Goal: Check status: Check status

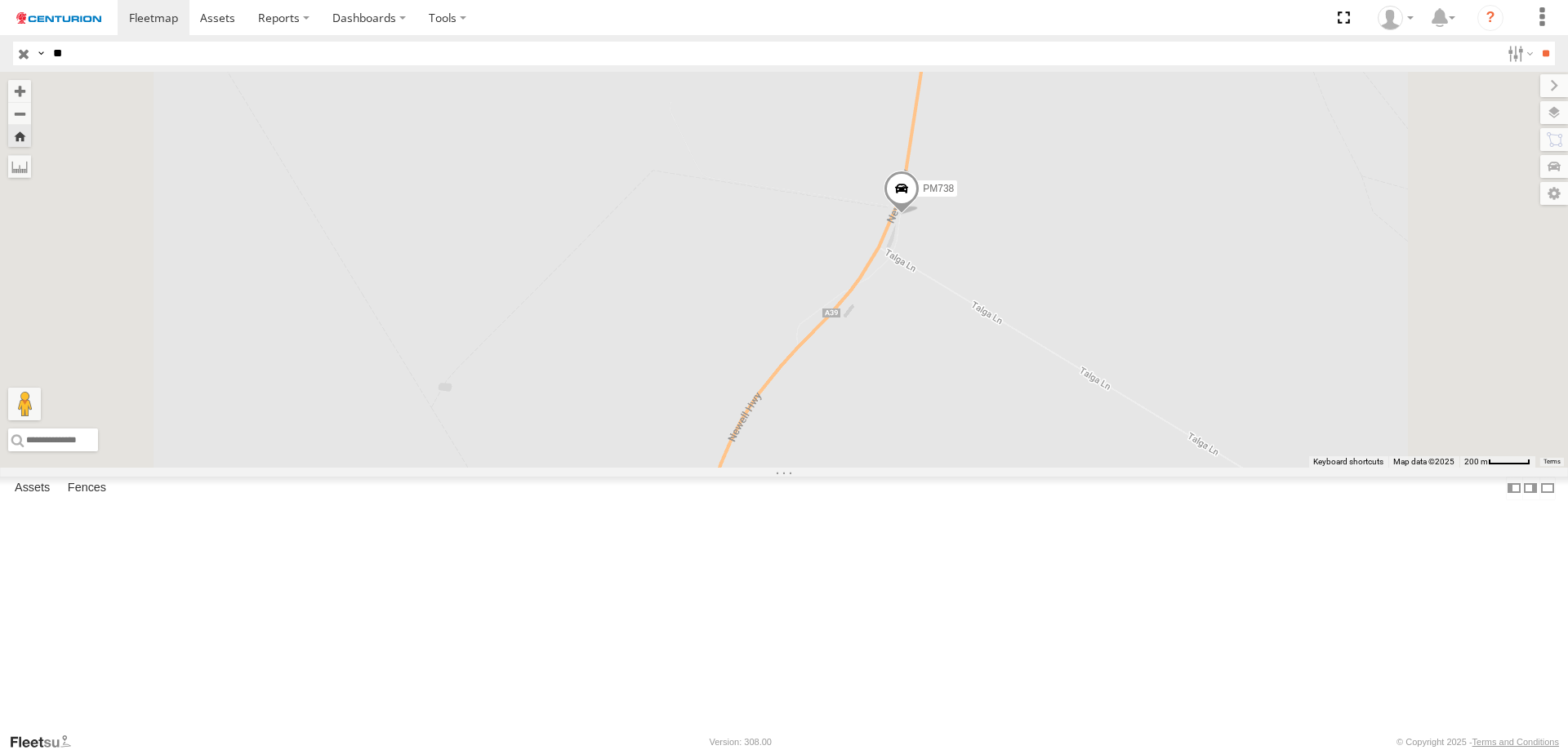
select select "**********"
click at [0, 0] on div "PM738" at bounding box center [0, 0] width 0 height 0
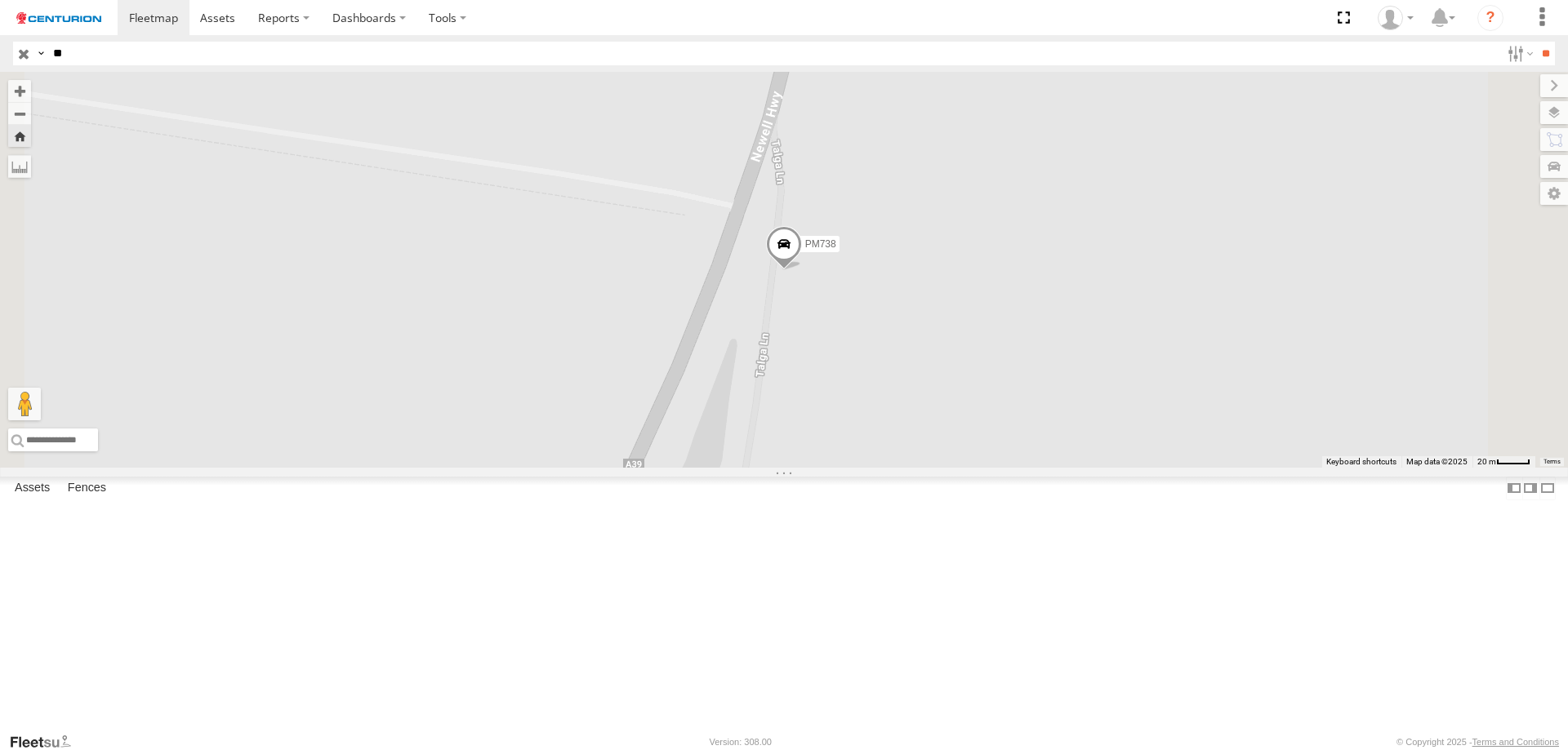
click at [802, 271] on span at bounding box center [784, 248] width 36 height 44
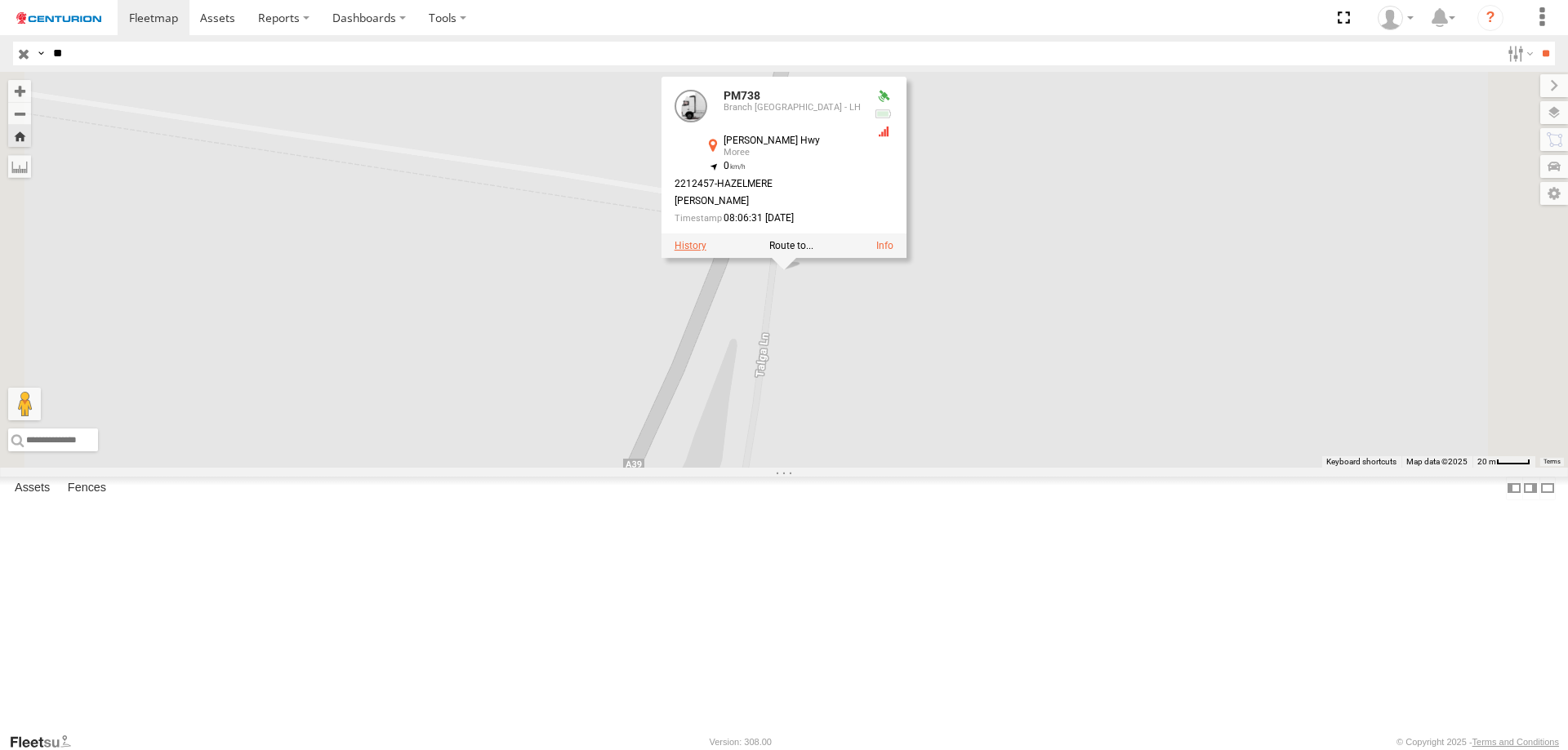
click at [706, 252] on label at bounding box center [690, 246] width 31 height 12
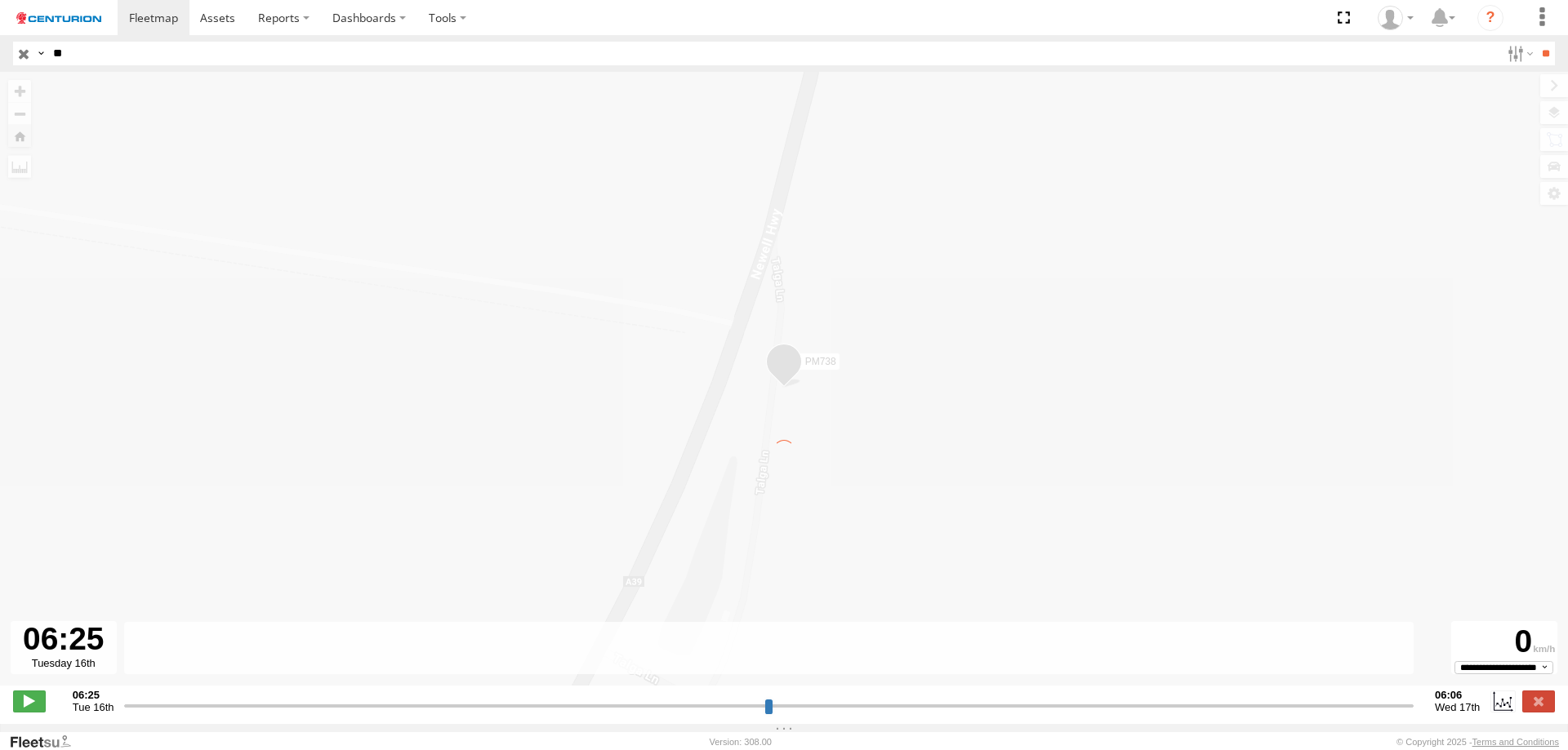
type input "**********"
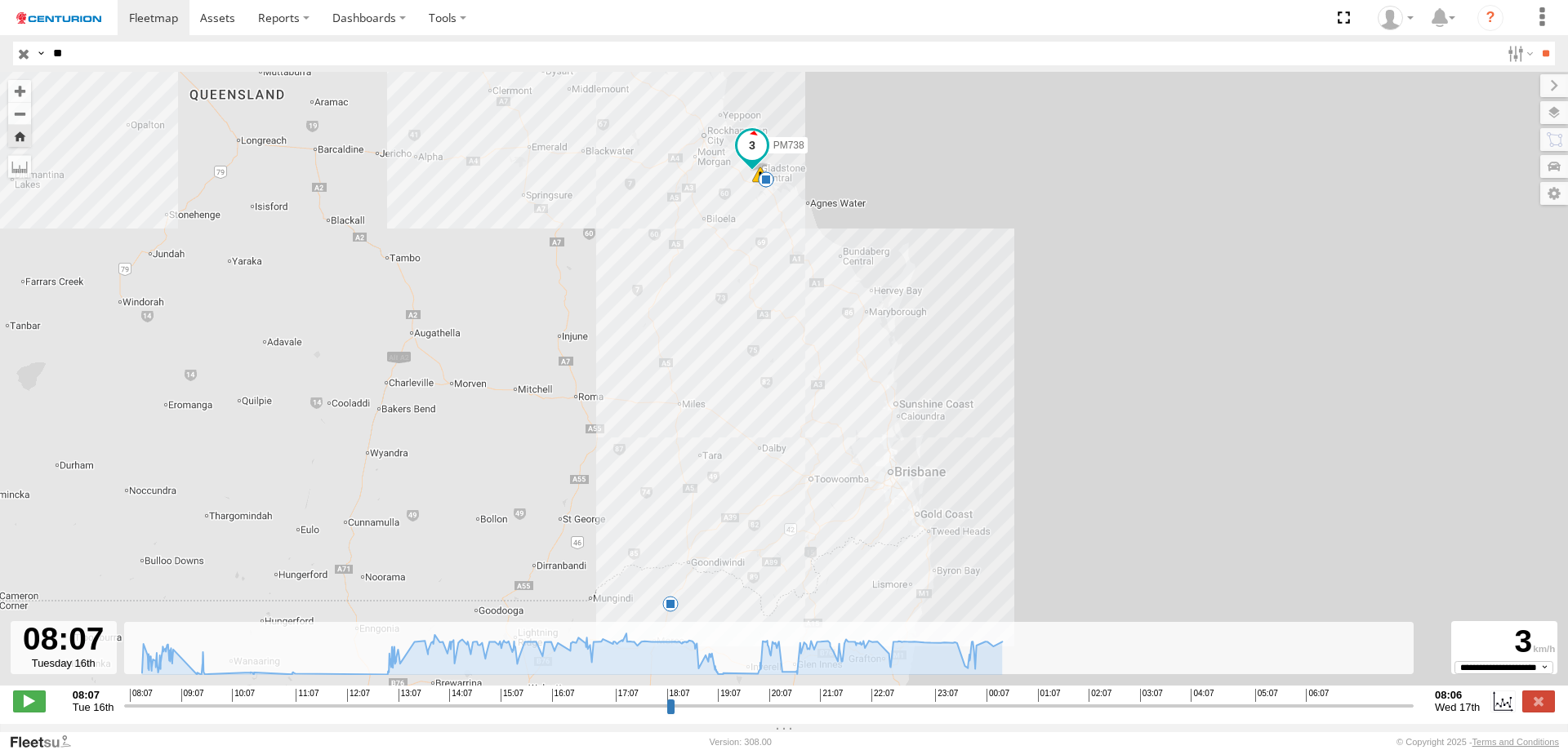
click at [900, 490] on div "PM738 08:33 Tue 09:45 Tue 11:29 Tue 01:00 Wed" at bounding box center [784, 387] width 1568 height 631
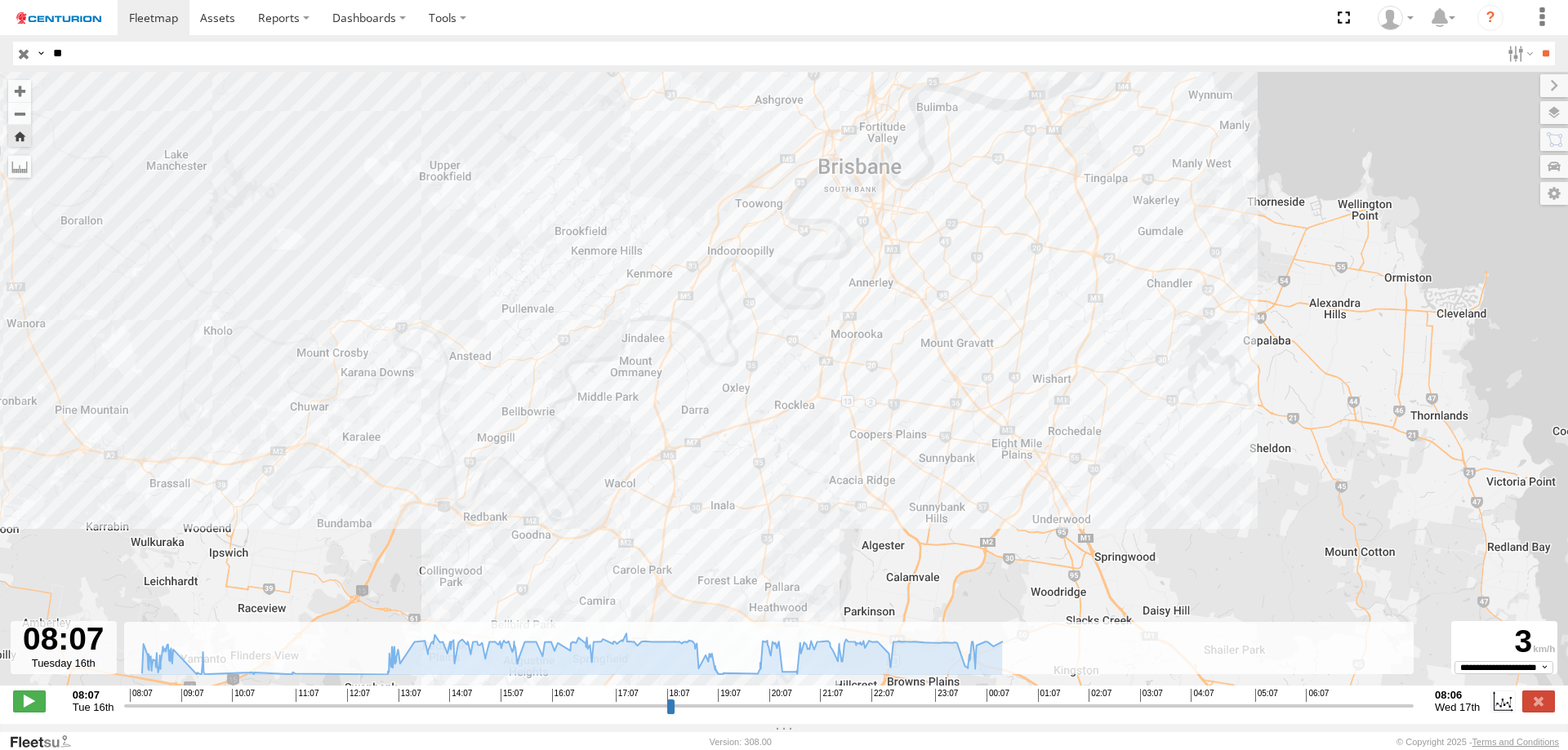
drag, startPoint x: 827, startPoint y: 426, endPoint x: 867, endPoint y: 423, distance: 40.1
click at [867, 423] on div "PM738 08:33 Tue 09:45 Tue 11:29 Tue 01:00 Wed" at bounding box center [784, 387] width 1568 height 631
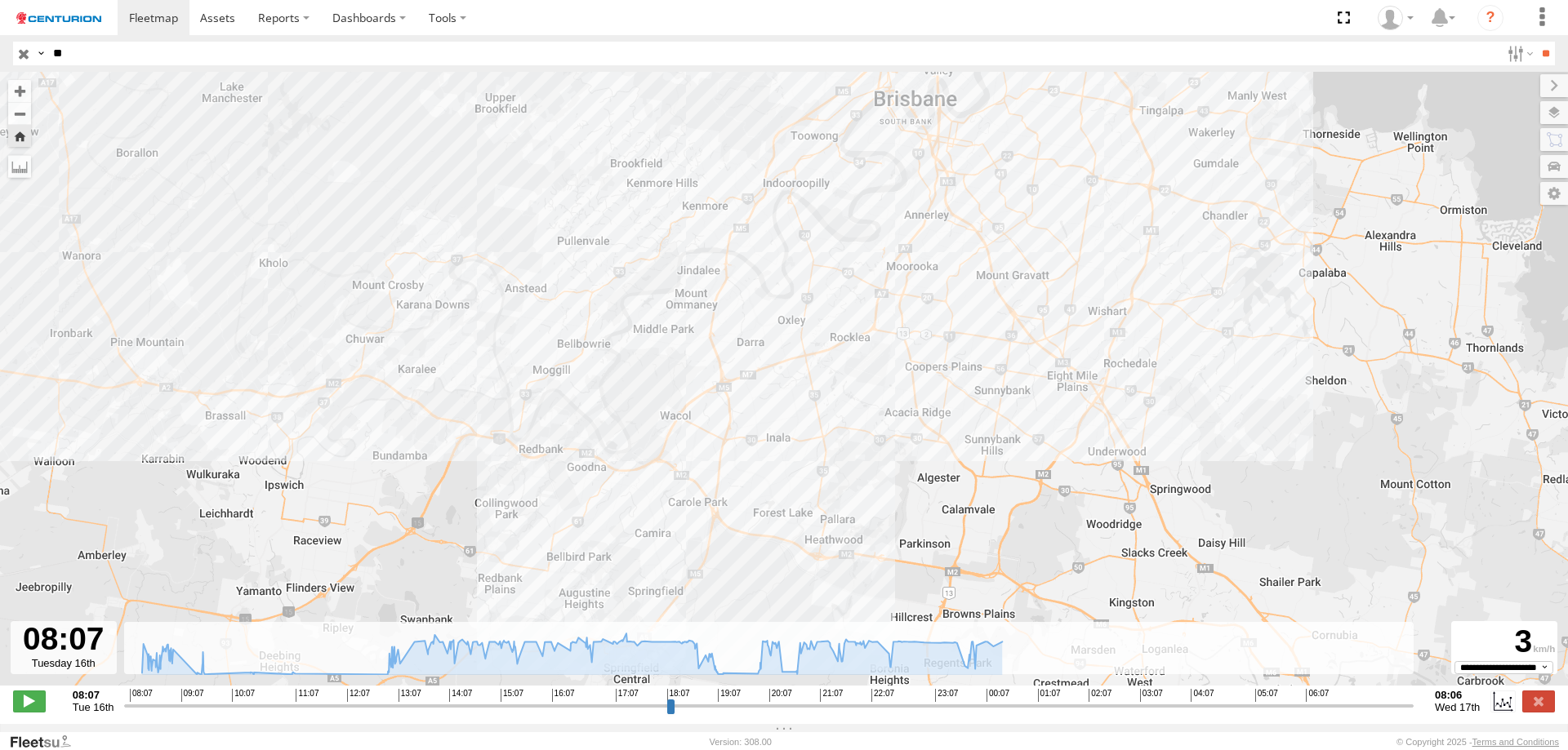
drag, startPoint x: 684, startPoint y: 418, endPoint x: 837, endPoint y: 382, distance: 157.2
click at [837, 382] on div "PM738 08:33 Tue 09:45 Tue 11:29 Tue 01:00 Wed" at bounding box center [784, 387] width 1568 height 631
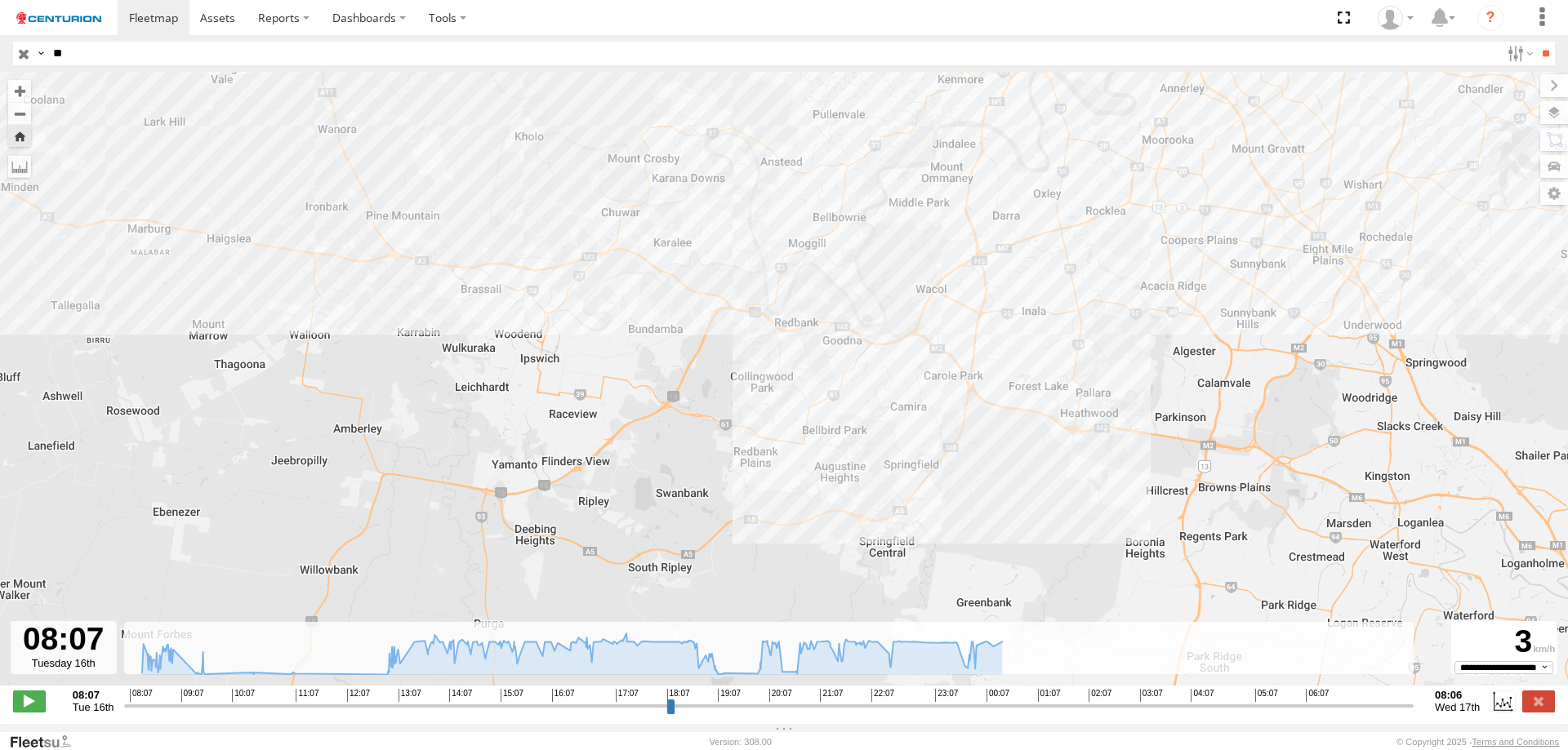
drag, startPoint x: 740, startPoint y: 310, endPoint x: 967, endPoint y: 321, distance: 227.3
click at [967, 321] on div "PM738 08:33 Tue 09:45 Tue 11:29 Tue 01:00 Wed" at bounding box center [784, 387] width 1568 height 631
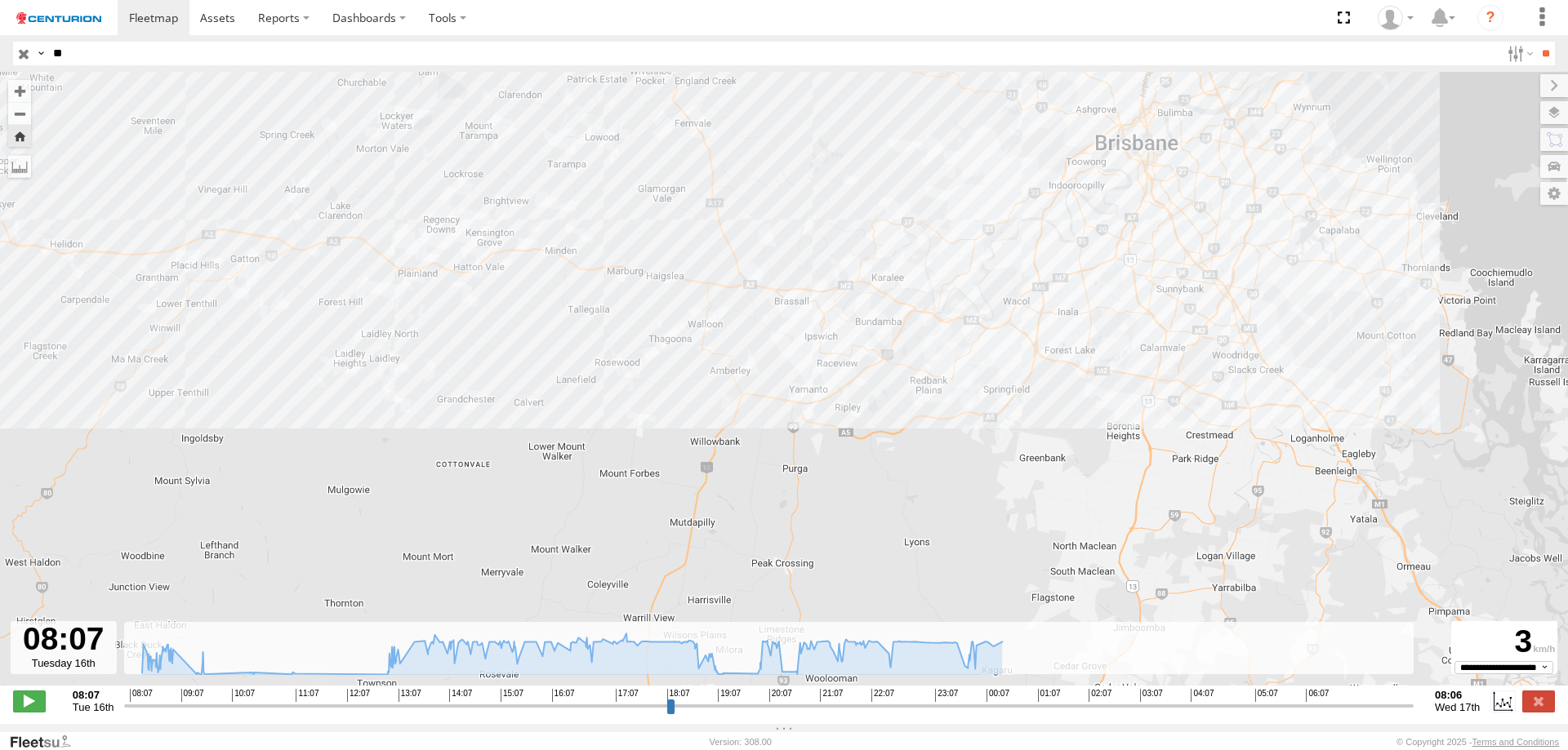
drag, startPoint x: 816, startPoint y: 343, endPoint x: 915, endPoint y: 344, distance: 99.0
click at [914, 344] on div "PM738 08:33 Tue 09:45 Tue 11:29 Tue 01:00 Wed" at bounding box center [784, 387] width 1568 height 631
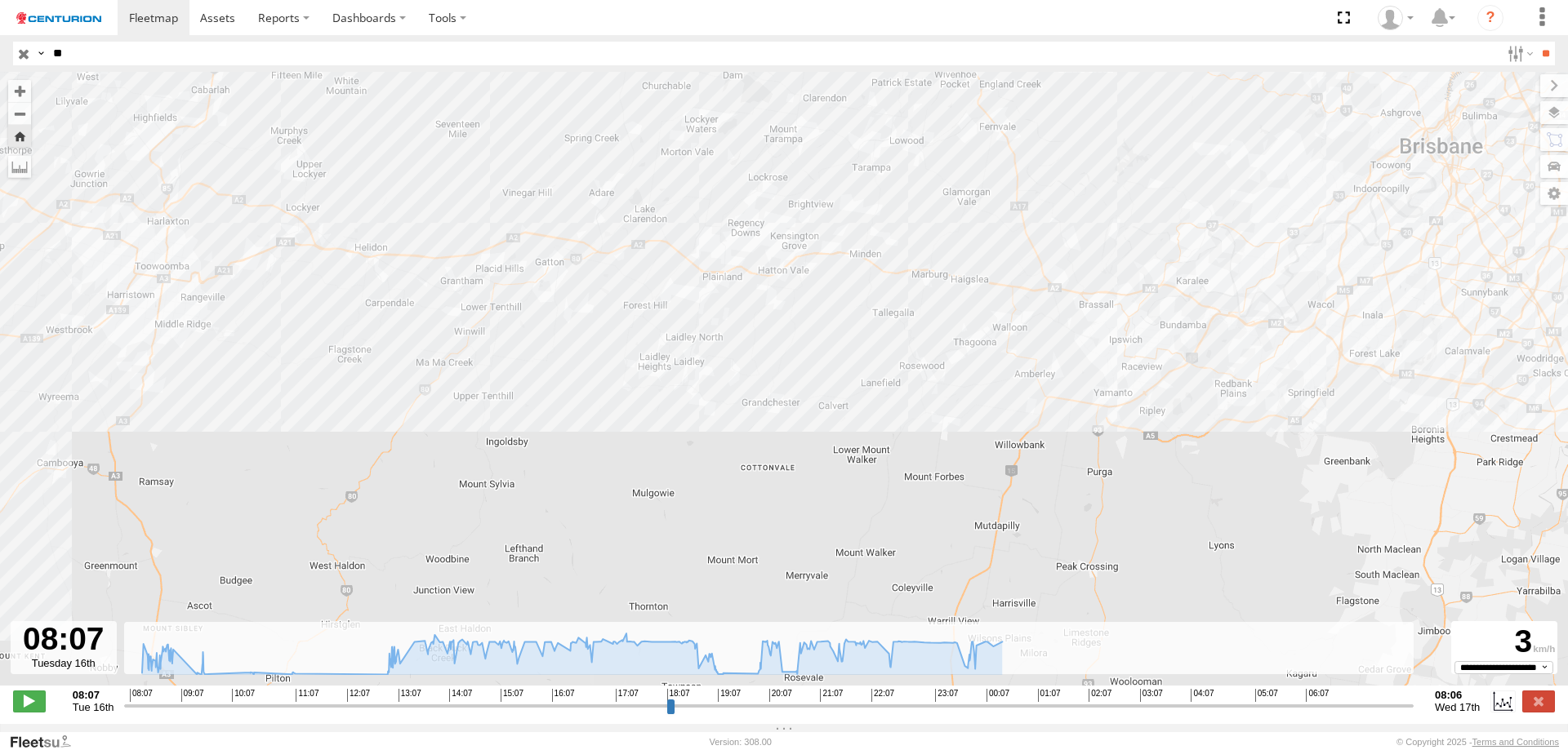
drag, startPoint x: 731, startPoint y: 342, endPoint x: 896, endPoint y: 342, distance: 165.0
click at [896, 342] on div "PM738 08:33 Tue 09:45 Tue 11:29 Tue 01:00 Wed" at bounding box center [784, 387] width 1568 height 631
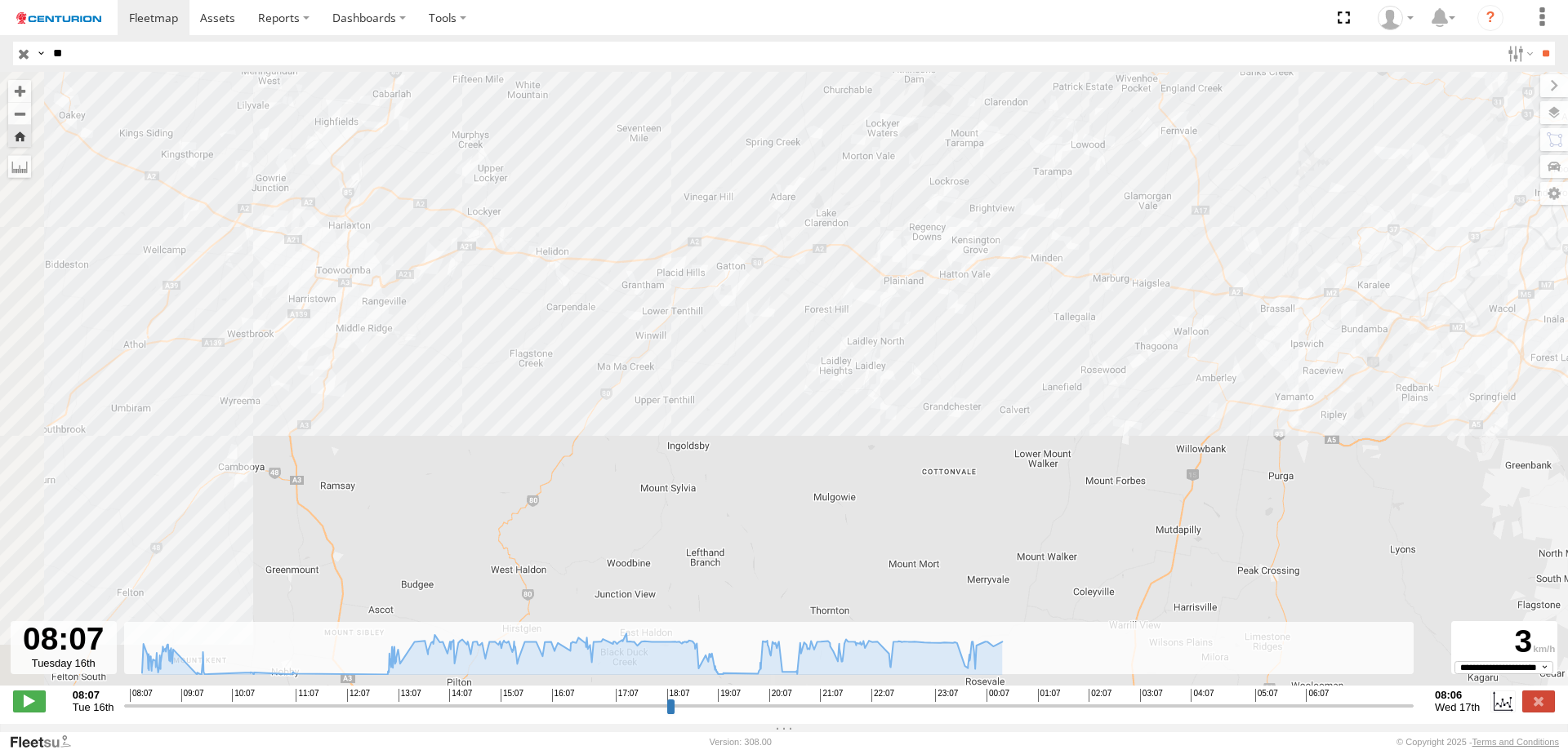
drag, startPoint x: 807, startPoint y: 341, endPoint x: 1019, endPoint y: 348, distance: 212.1
click at [1017, 348] on div "PM738 08:33 Tue 09:45 Tue 11:29 Tue 01:00 Wed" at bounding box center [784, 387] width 1568 height 631
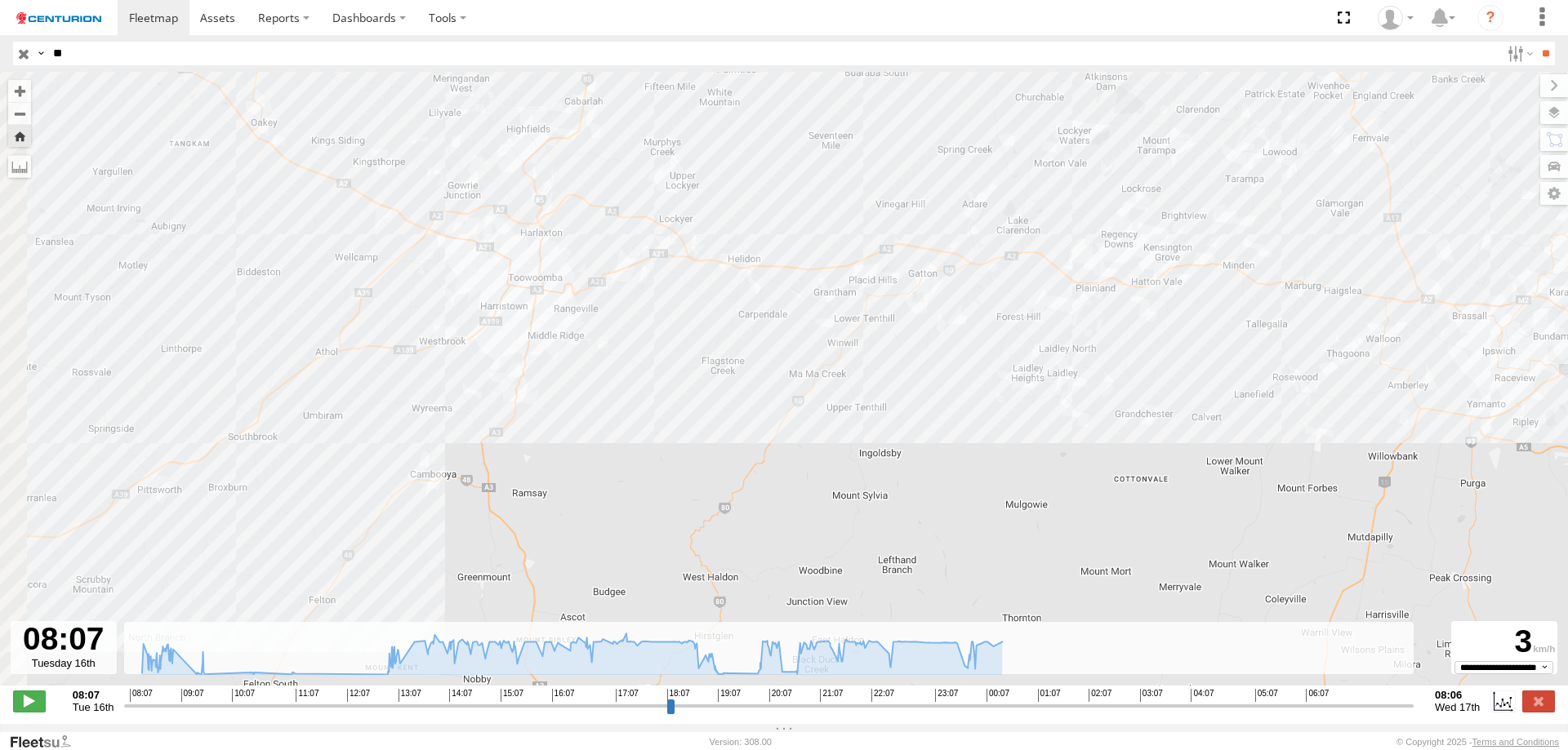
drag, startPoint x: 788, startPoint y: 324, endPoint x: 986, endPoint y: 333, distance: 198.2
click at [986, 333] on div "PM738 08:33 Tue 09:45 Tue 11:29 Tue 01:00 Wed" at bounding box center [784, 387] width 1568 height 631
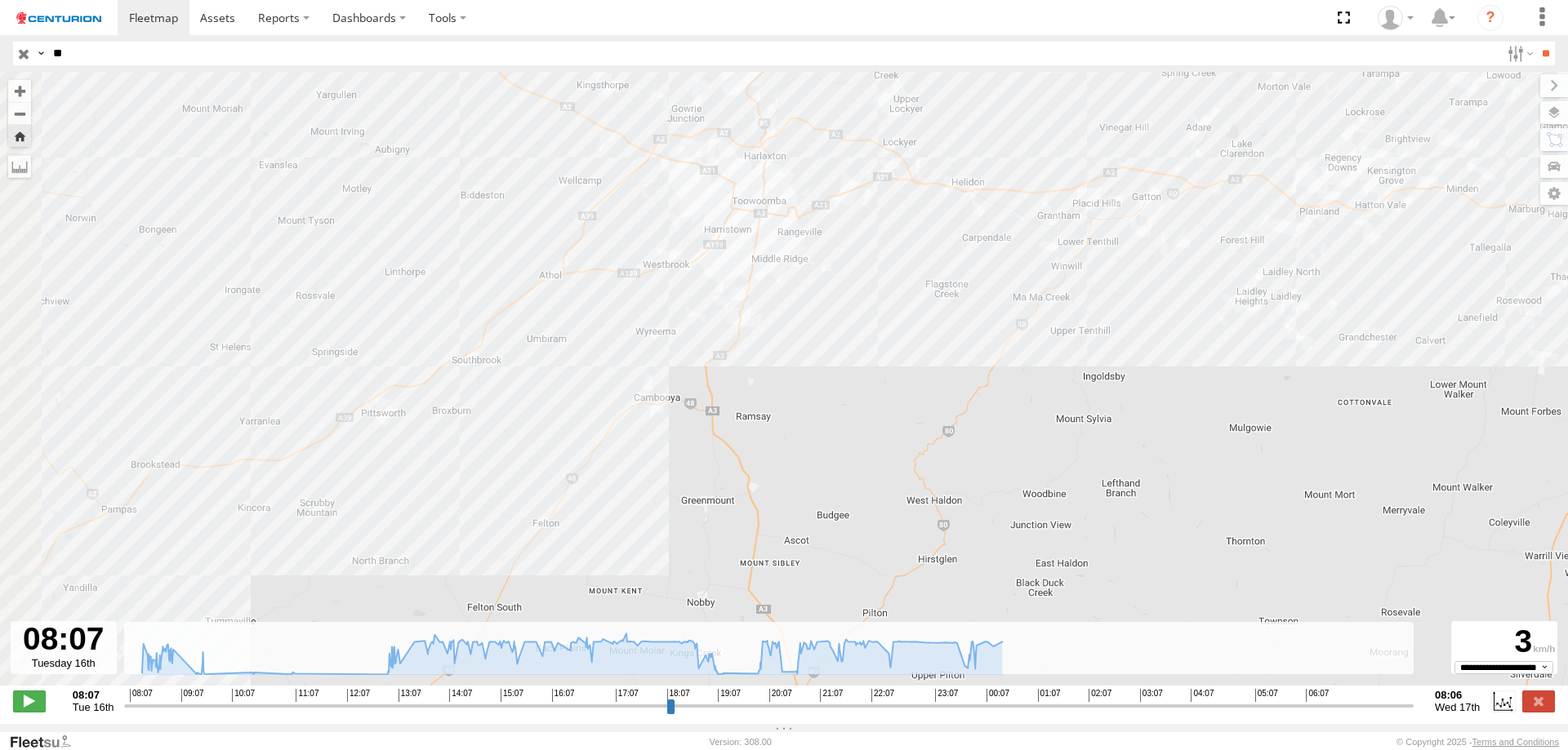
drag, startPoint x: 521, startPoint y: 481, endPoint x: 683, endPoint y: 373, distance: 194.7
click at [636, 392] on div "PM738 08:33 Tue 09:45 Tue 11:29 Tue 01:00 Wed" at bounding box center [784, 387] width 1568 height 631
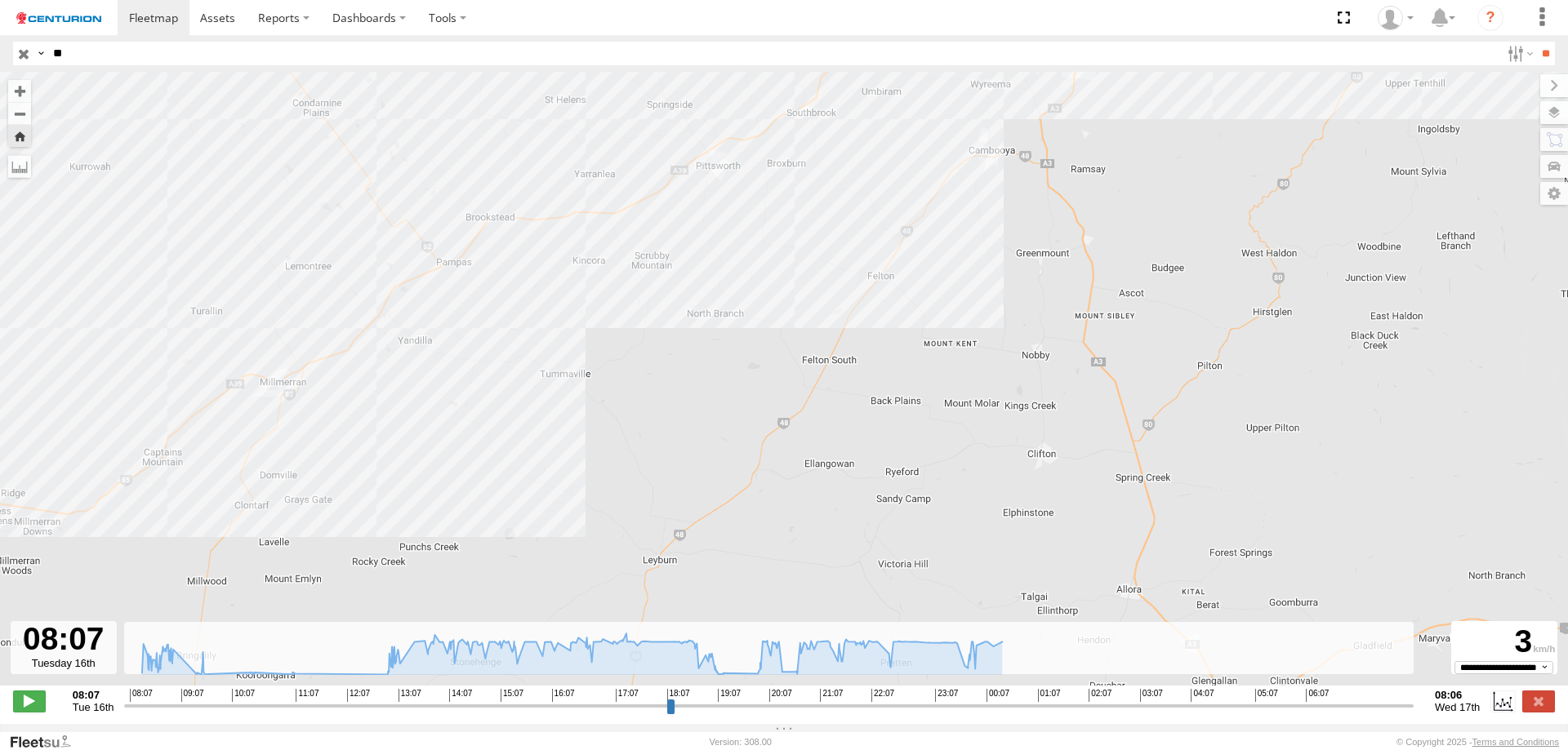
drag, startPoint x: 543, startPoint y: 457, endPoint x: 696, endPoint y: 393, distance: 165.8
click at [663, 394] on div "PM738 08:33 Tue 09:45 Tue 11:29 Tue 01:00 Wed" at bounding box center [784, 387] width 1568 height 631
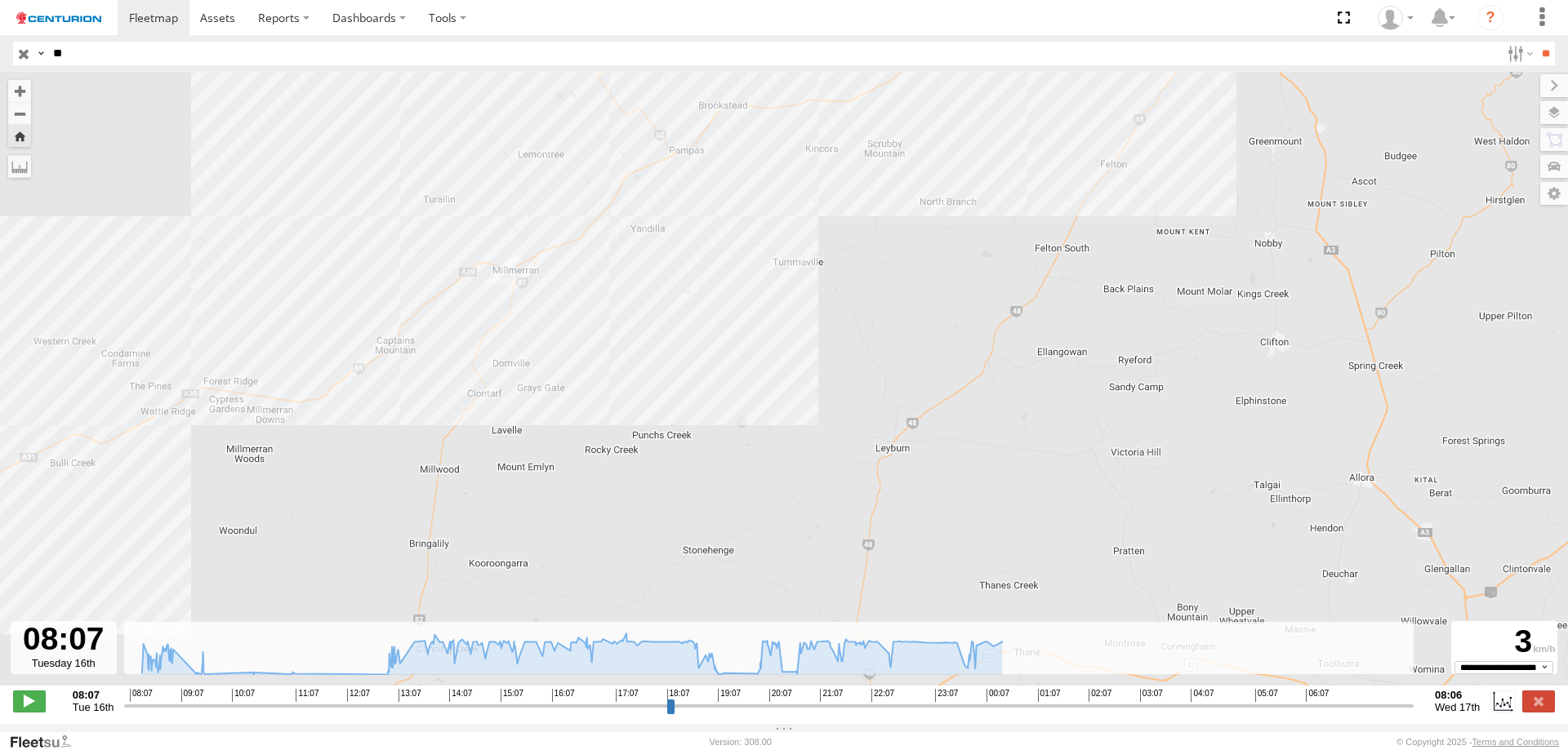
drag, startPoint x: 486, startPoint y: 451, endPoint x: 680, endPoint y: 393, distance: 202.5
click at [647, 392] on div "PM738 08:33 Tue 09:45 Tue 11:29 Tue 01:00 Wed" at bounding box center [784, 387] width 1568 height 631
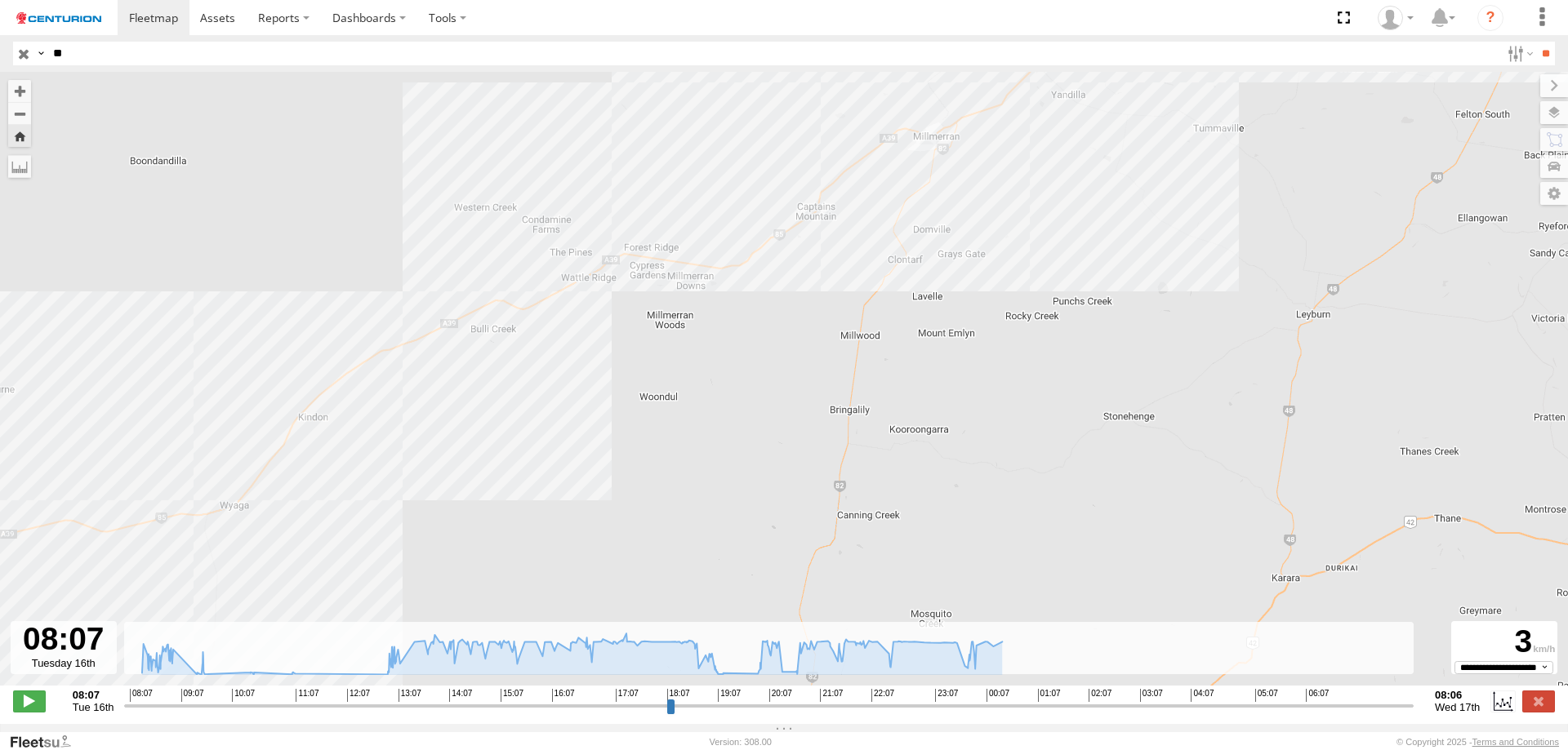
drag, startPoint x: 500, startPoint y: 418, endPoint x: 680, endPoint y: 359, distance: 189.4
click at [664, 359] on div "PM738 08:33 Tue 09:45 Tue 11:29 Tue 01:00 Wed" at bounding box center [784, 387] width 1568 height 631
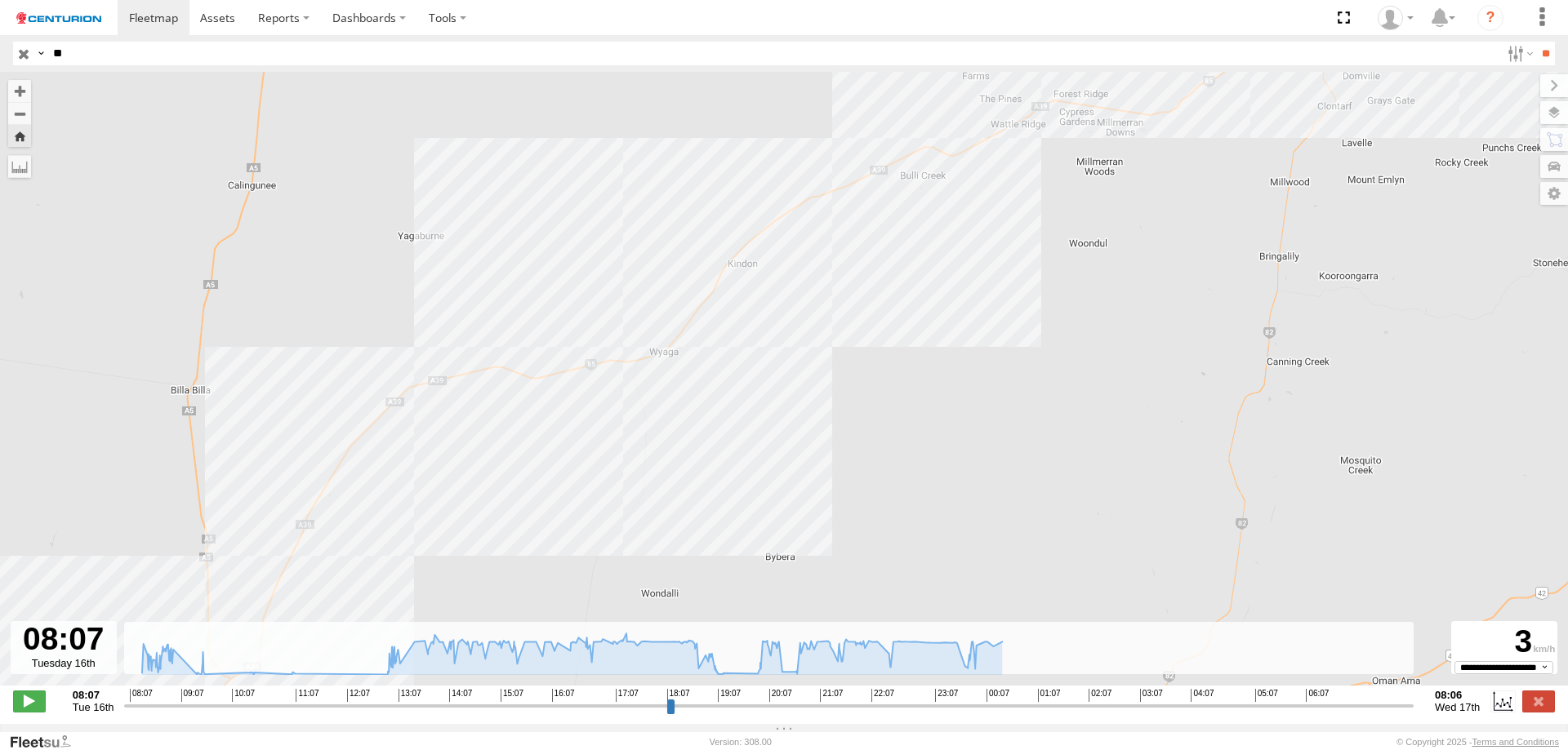
drag, startPoint x: 403, startPoint y: 475, endPoint x: 568, endPoint y: 331, distance: 219.0
click at [538, 348] on div "PM738 08:33 Tue 09:45 Tue 11:29 Tue 01:00 Wed" at bounding box center [784, 387] width 1568 height 631
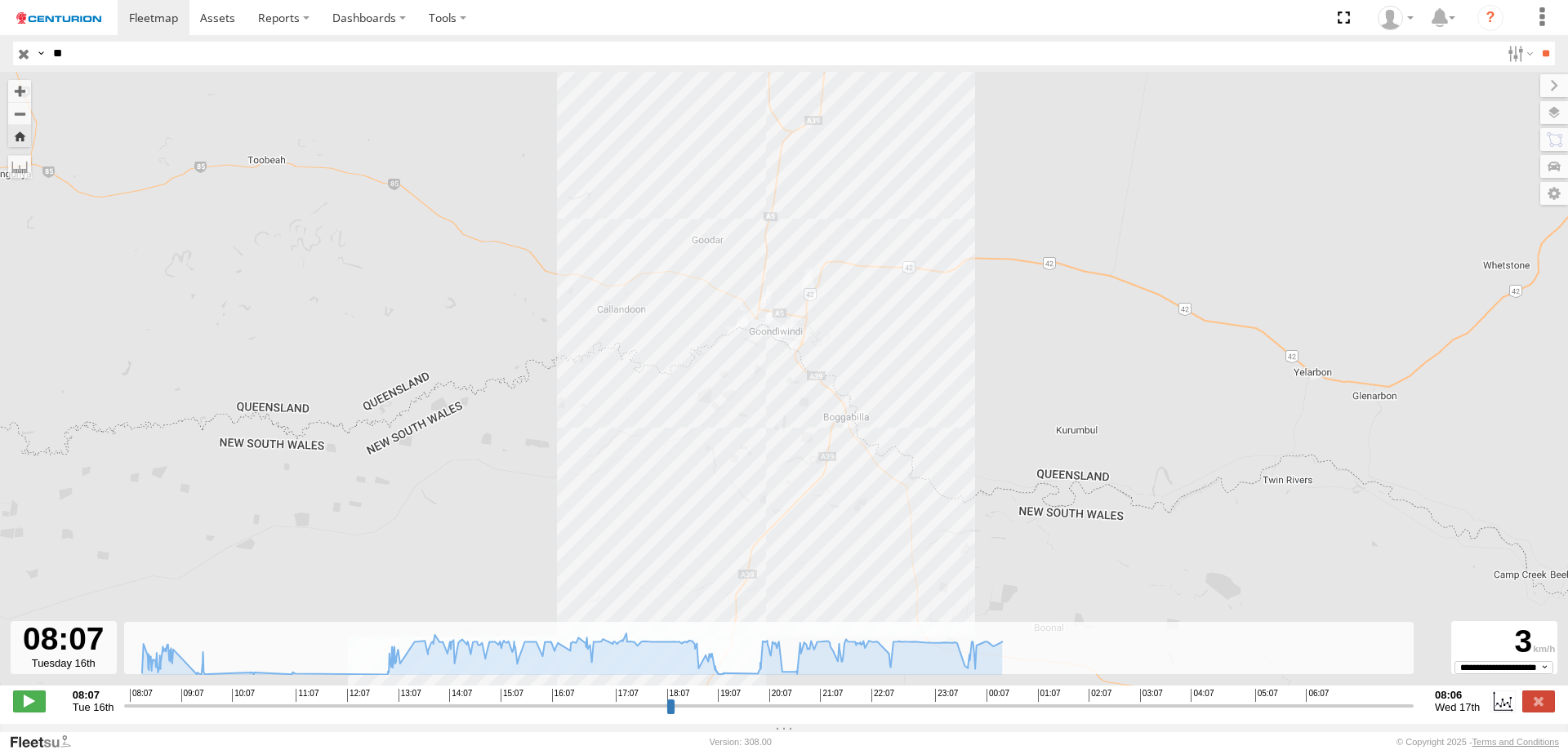
drag, startPoint x: 660, startPoint y: 485, endPoint x: 628, endPoint y: 233, distance: 254.0
click at [636, 279] on div "PM738 08:33 Tue 09:45 Tue 11:29 Tue 01:00 Wed" at bounding box center [784, 387] width 1568 height 631
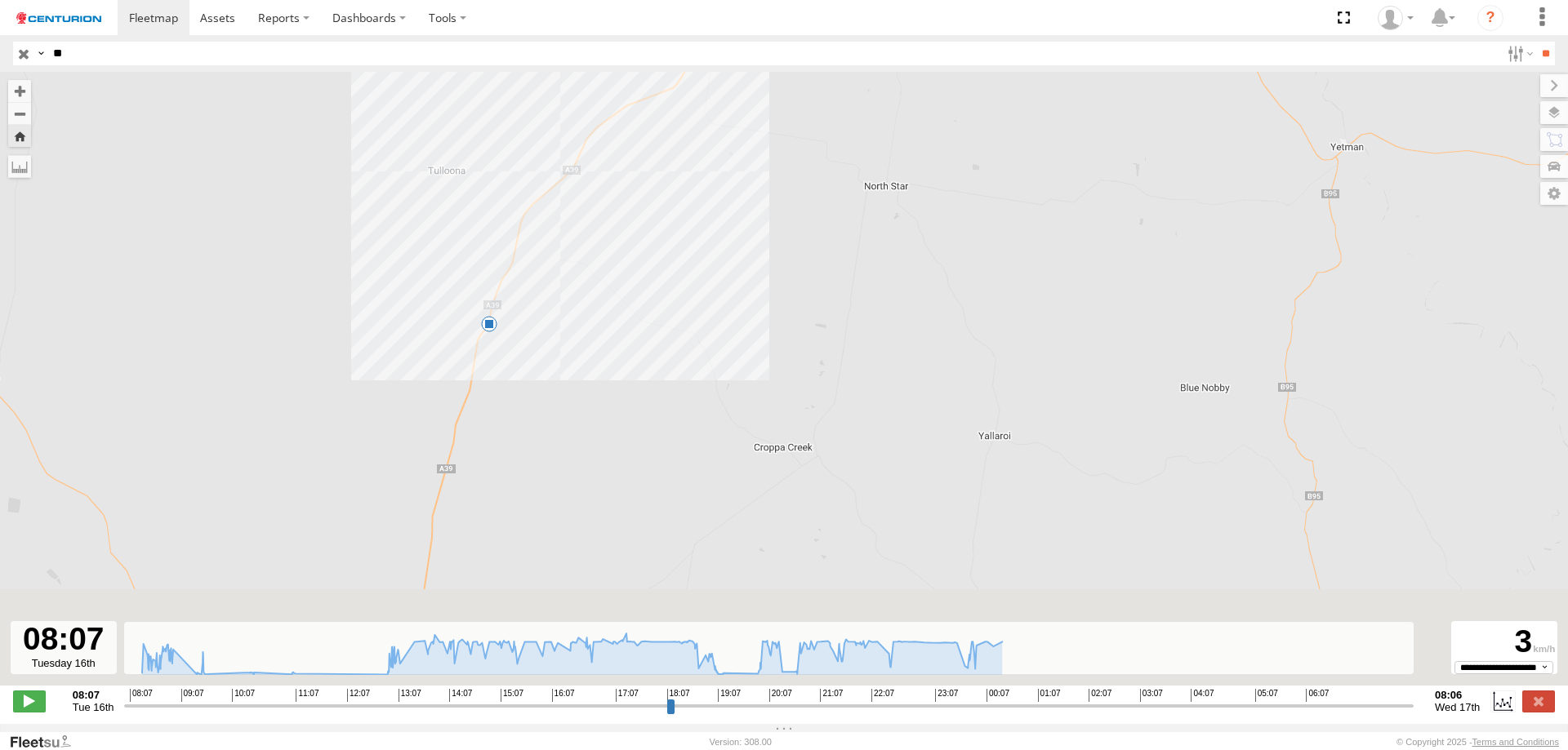
drag, startPoint x: 578, startPoint y: 402, endPoint x: 698, endPoint y: 178, distance: 254.1
click at [684, 202] on div "PM738 08:33 Tue 09:45 Tue 11:29 Tue 01:00 Wed" at bounding box center [784, 387] width 1568 height 631
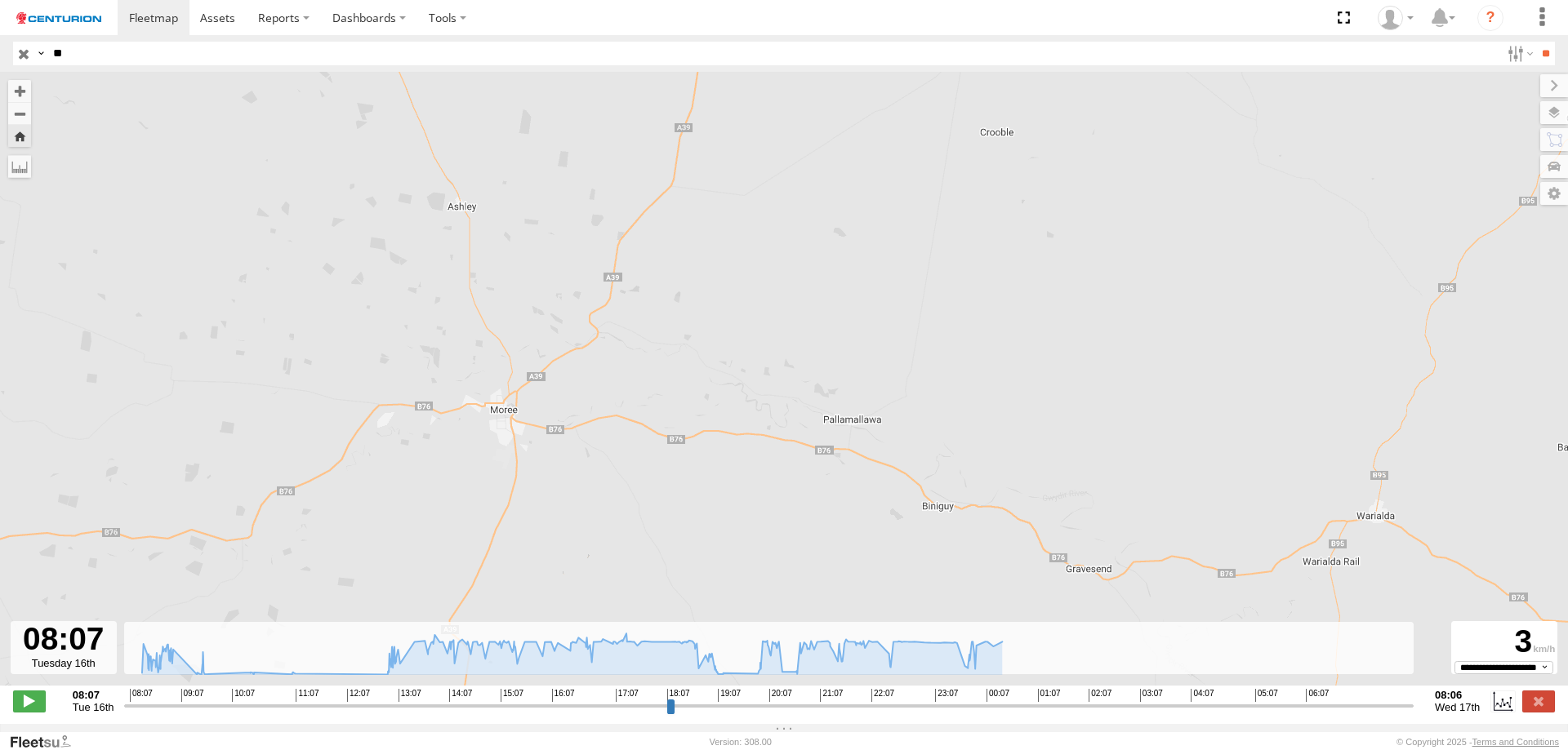
drag, startPoint x: 672, startPoint y: 204, endPoint x: 597, endPoint y: 615, distance: 417.8
click at [600, 612] on div "PM738 08:33 Tue 09:45 Tue 11:29 Tue 01:00 Wed" at bounding box center [784, 387] width 1568 height 631
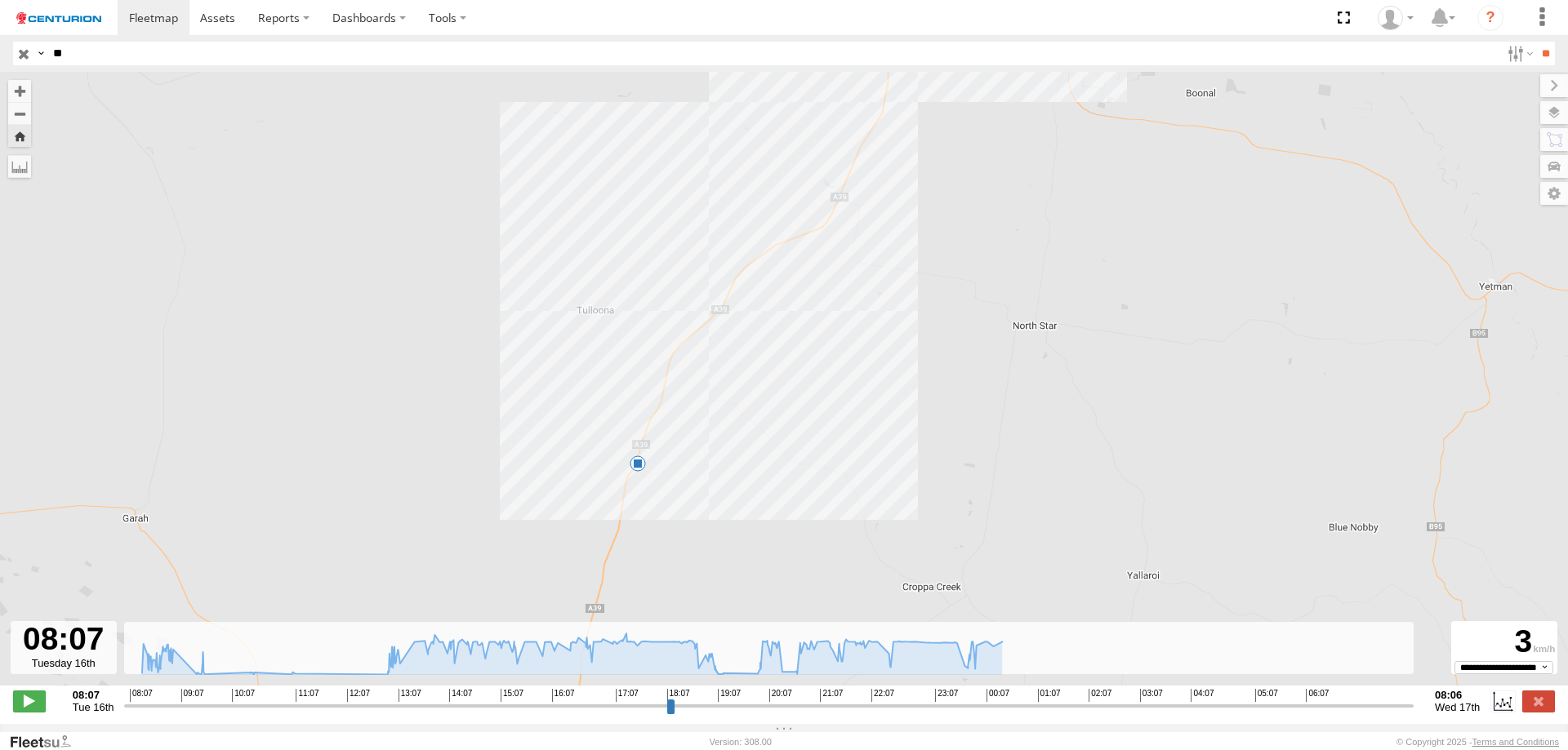
click at [647, 455] on div "PM738 08:33 Tue 09:45 Tue 11:29 Tue 01:00 Wed" at bounding box center [784, 387] width 1568 height 631
click at [637, 467] on span at bounding box center [637, 464] width 17 height 17
